Goal: Browse casually: Explore the website without a specific task or goal

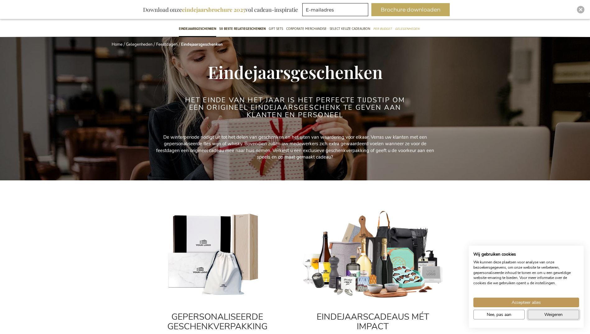
drag, startPoint x: 546, startPoint y: 316, endPoint x: 418, endPoint y: 140, distance: 218.2
click at [546, 316] on span "Weigeren" at bounding box center [554, 315] width 18 height 7
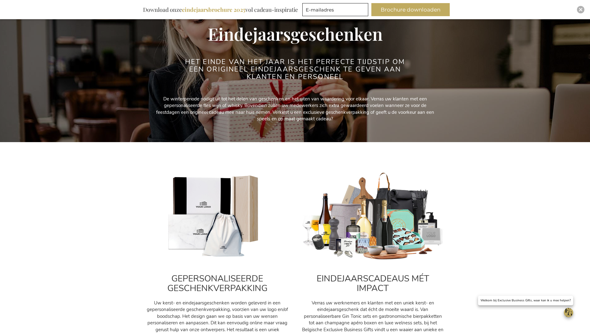
scroll to position [187, 0]
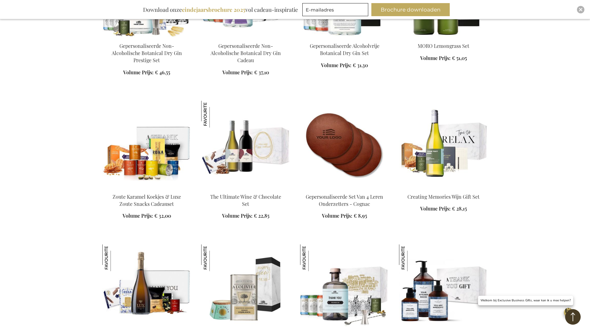
scroll to position [809, 0]
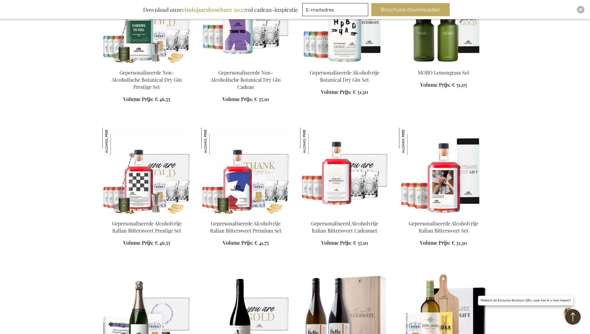
scroll to position [2459, 0]
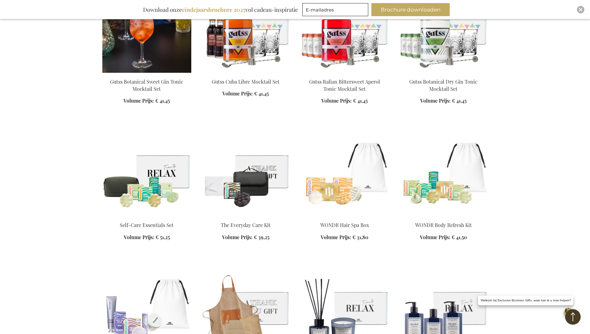
scroll to position [3019, 0]
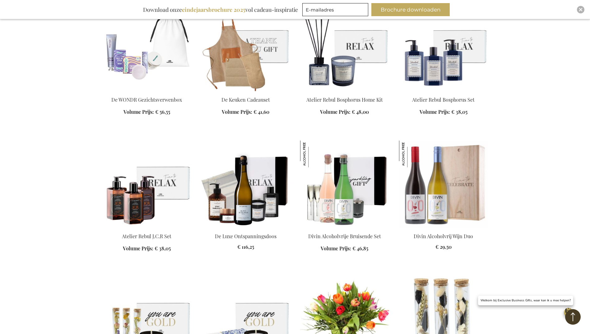
scroll to position [3393, 0]
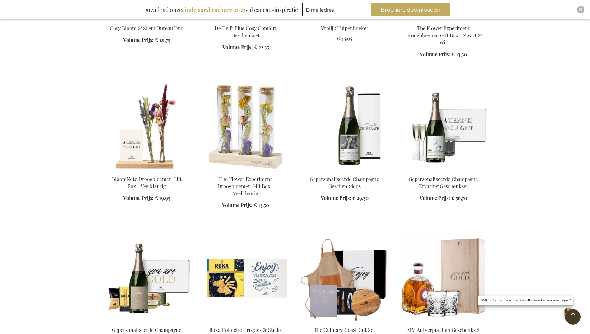
scroll to position [3642, 0]
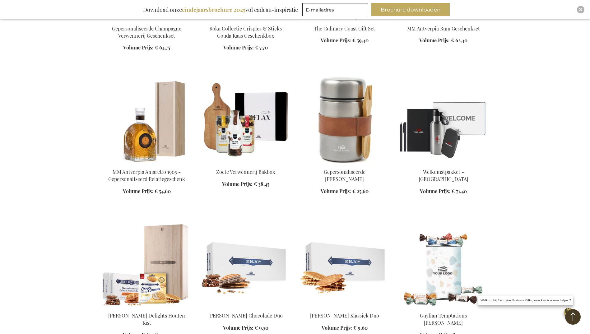
scroll to position [3860, 0]
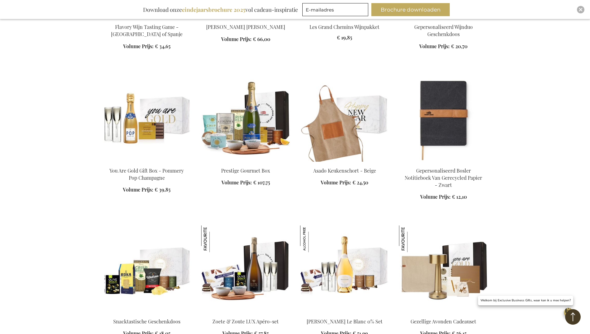
scroll to position [4389, 0]
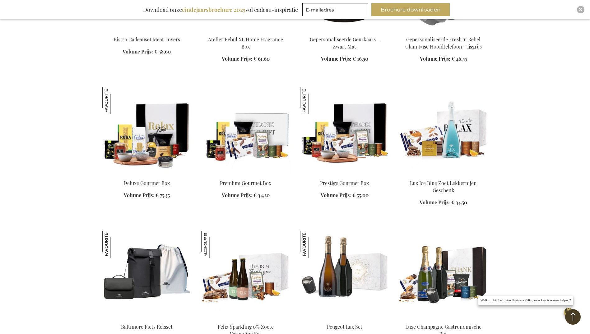
scroll to position [4980, 0]
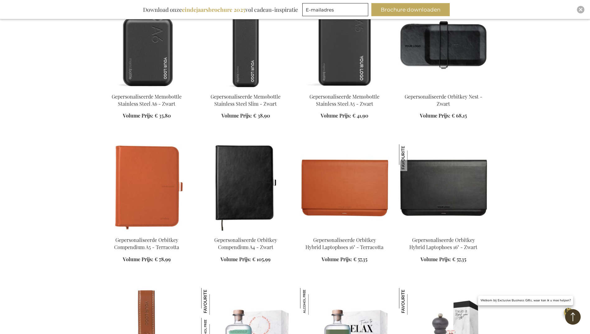
scroll to position [5665, 0]
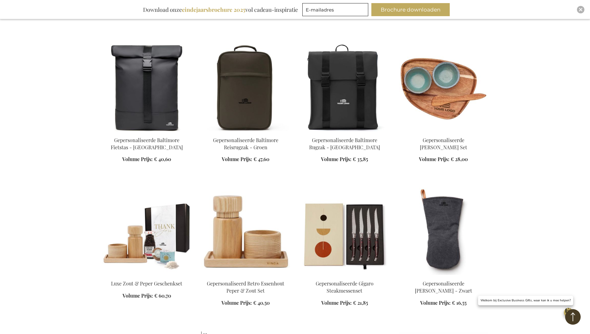
scroll to position [6505, 0]
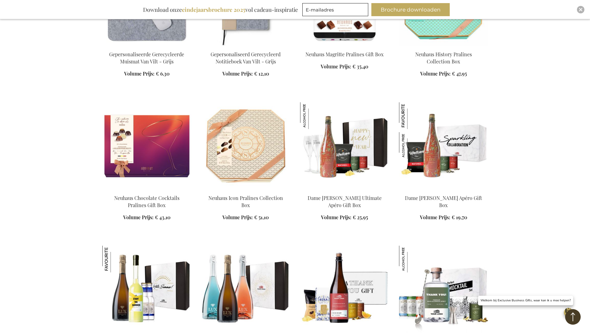
scroll to position [6723, 0]
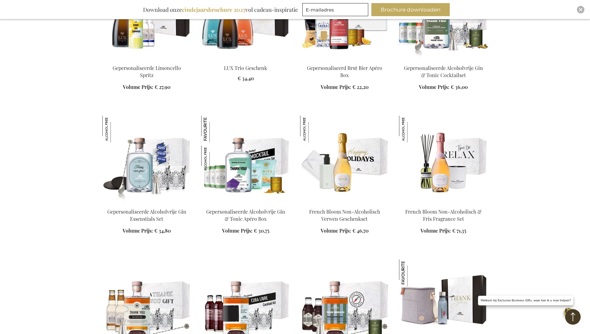
scroll to position [7097, 0]
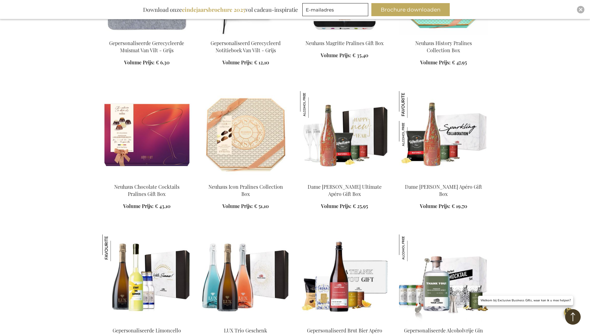
scroll to position [6692, 0]
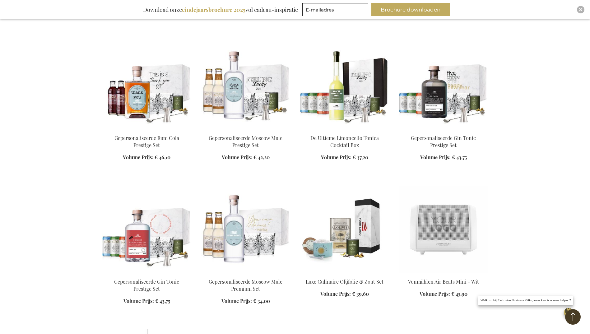
scroll to position [7595, 0]
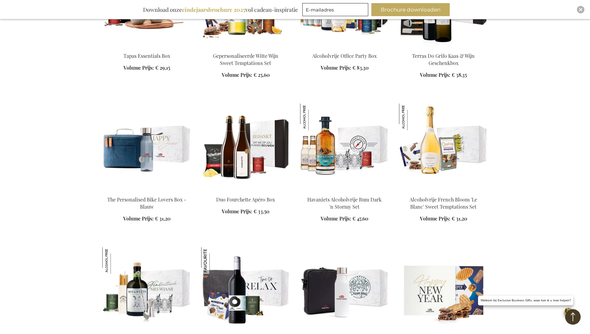
scroll to position [8186, 0]
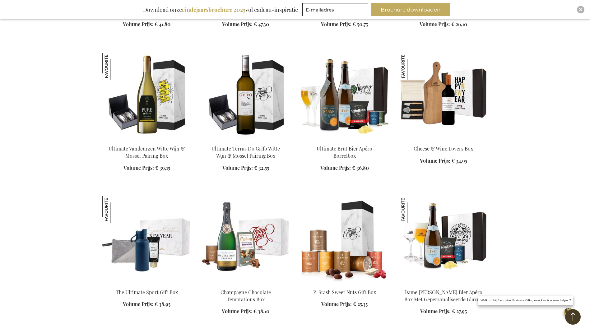
scroll to position [8715, 0]
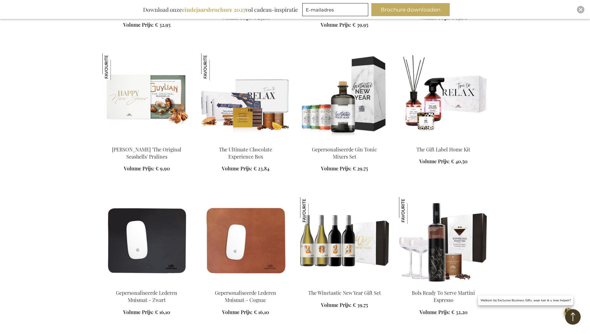
scroll to position [8933, 0]
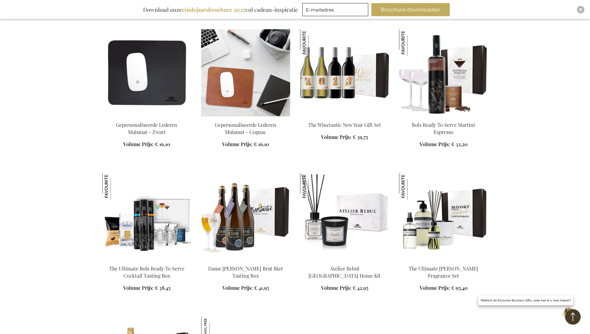
scroll to position [9120, 0]
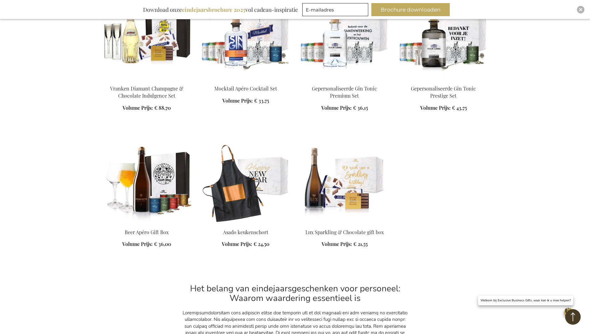
scroll to position [9462, 0]
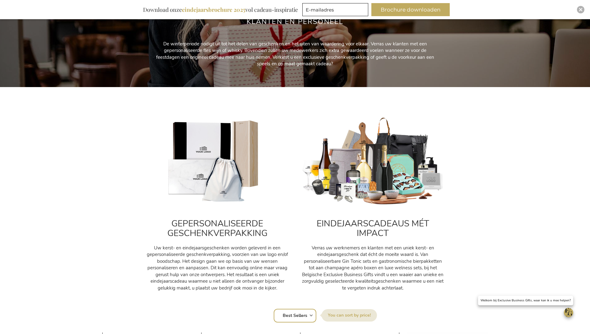
scroll to position [218, 0]
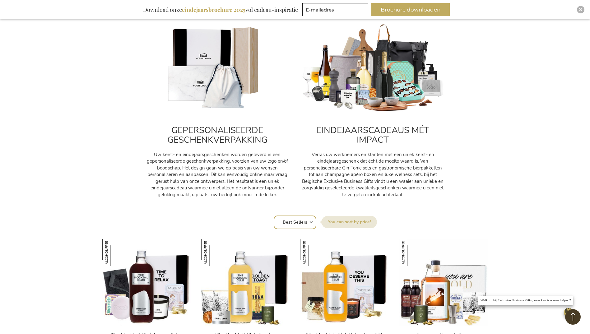
click at [195, 86] on img at bounding box center [217, 68] width 143 height 89
click at [217, 142] on h2 "GEPERSONALISEERDE GESCHENKVERPAKKING" at bounding box center [217, 135] width 143 height 19
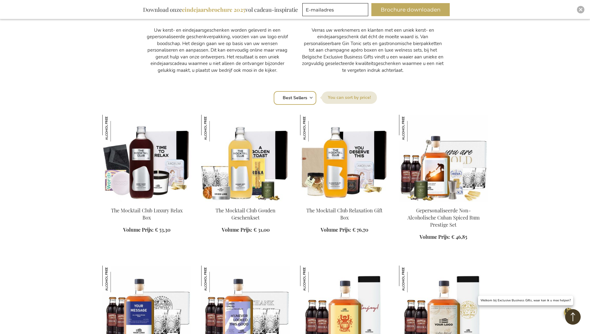
drag, startPoint x: 305, startPoint y: 96, endPoint x: 301, endPoint y: 106, distance: 10.6
click at [305, 96] on select "Positie Best Sellers Meest bekeken Nieuw Biggest Saving Price: low to high Pric…" at bounding box center [295, 98] width 43 height 14
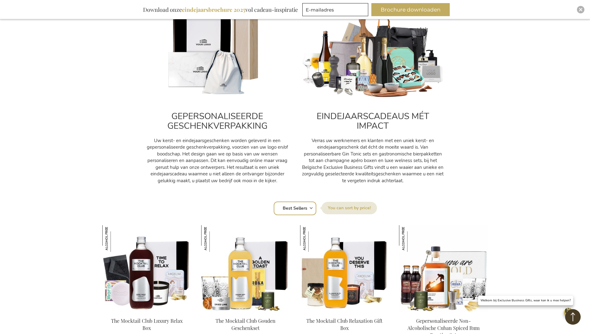
scroll to position [218, 0]
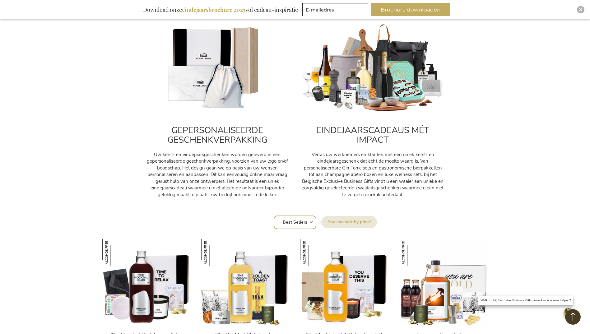
click at [213, 86] on img at bounding box center [217, 68] width 143 height 89
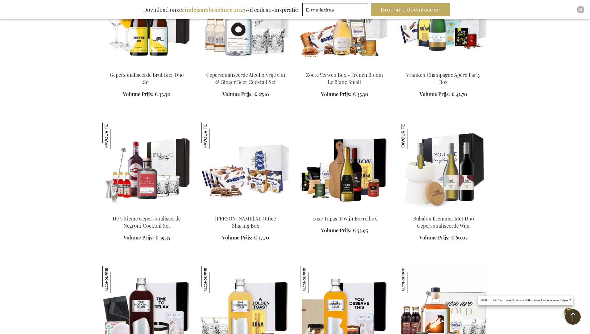
scroll to position [1836, 0]
